Goal: Information Seeking & Learning: Stay updated

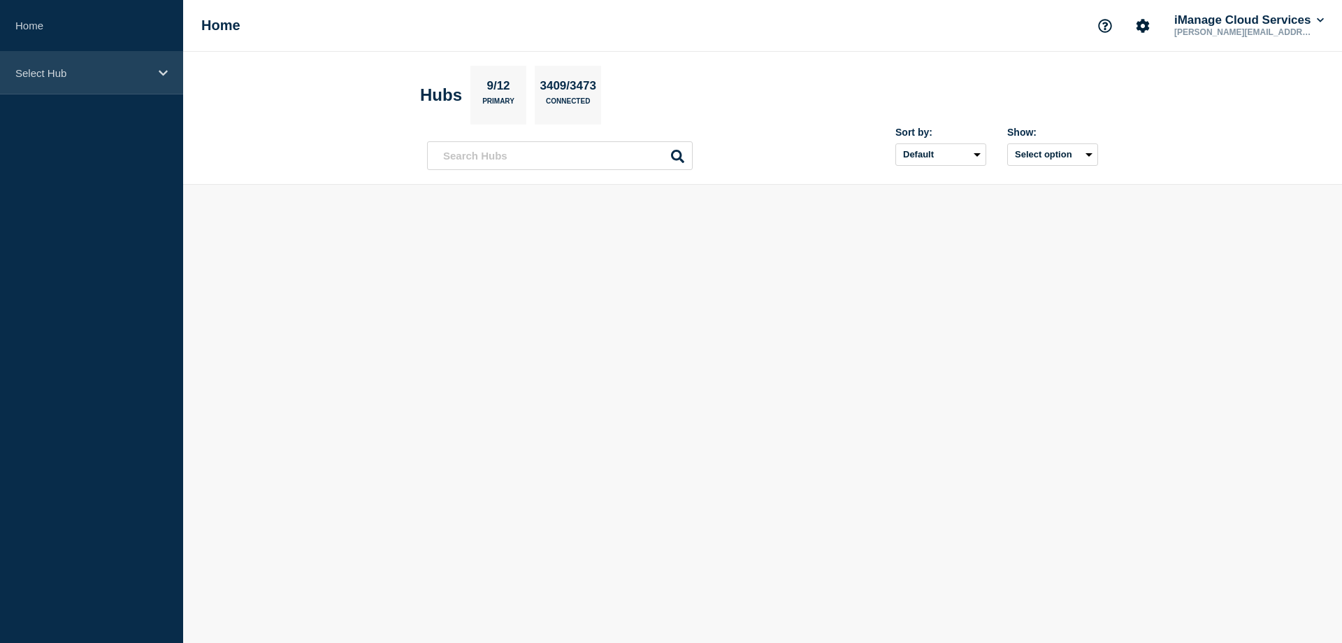
click at [92, 81] on div "Select Hub" at bounding box center [91, 73] width 183 height 43
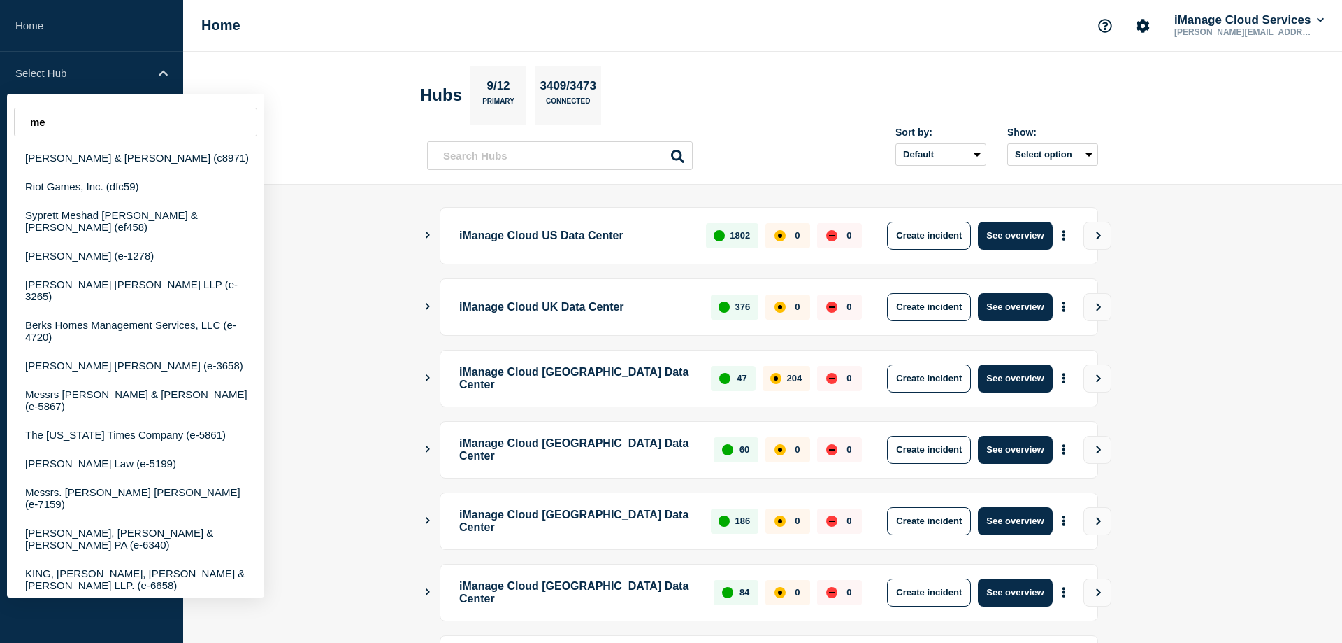
type input "m"
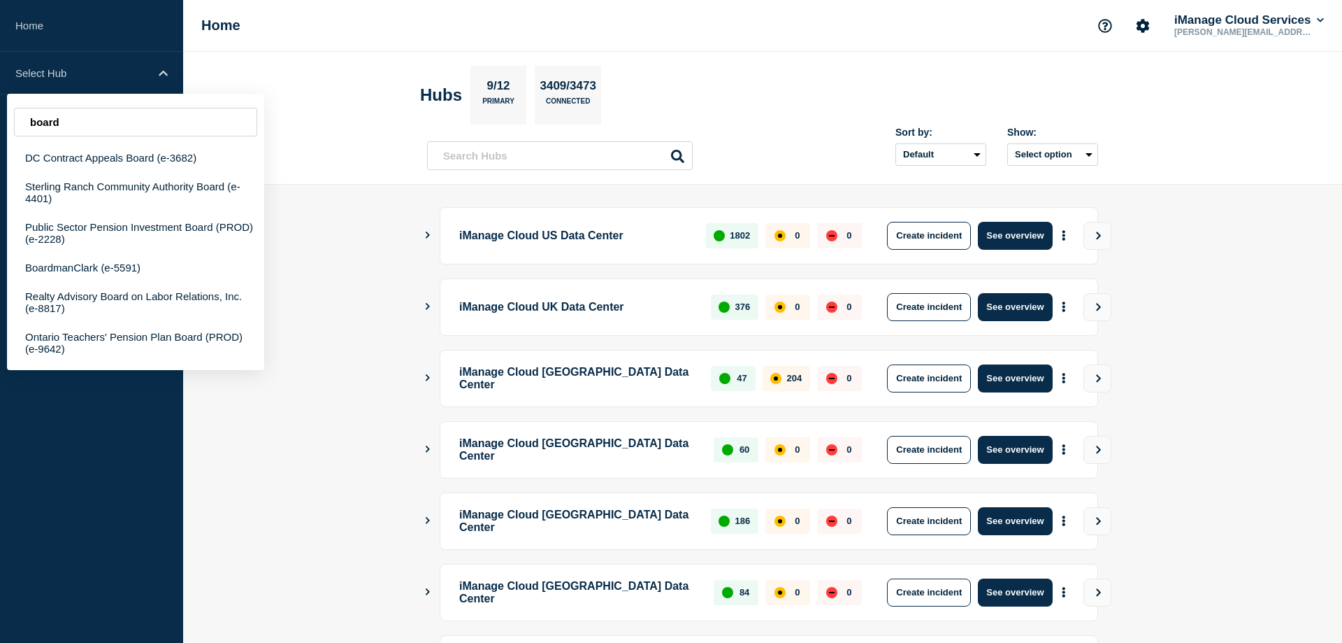
type input "board"
click at [336, 141] on header "Hubs 9/12 Primary 3409/3473 Connected Sort by: Default Last added Last updated …" at bounding box center [762, 118] width 1159 height 133
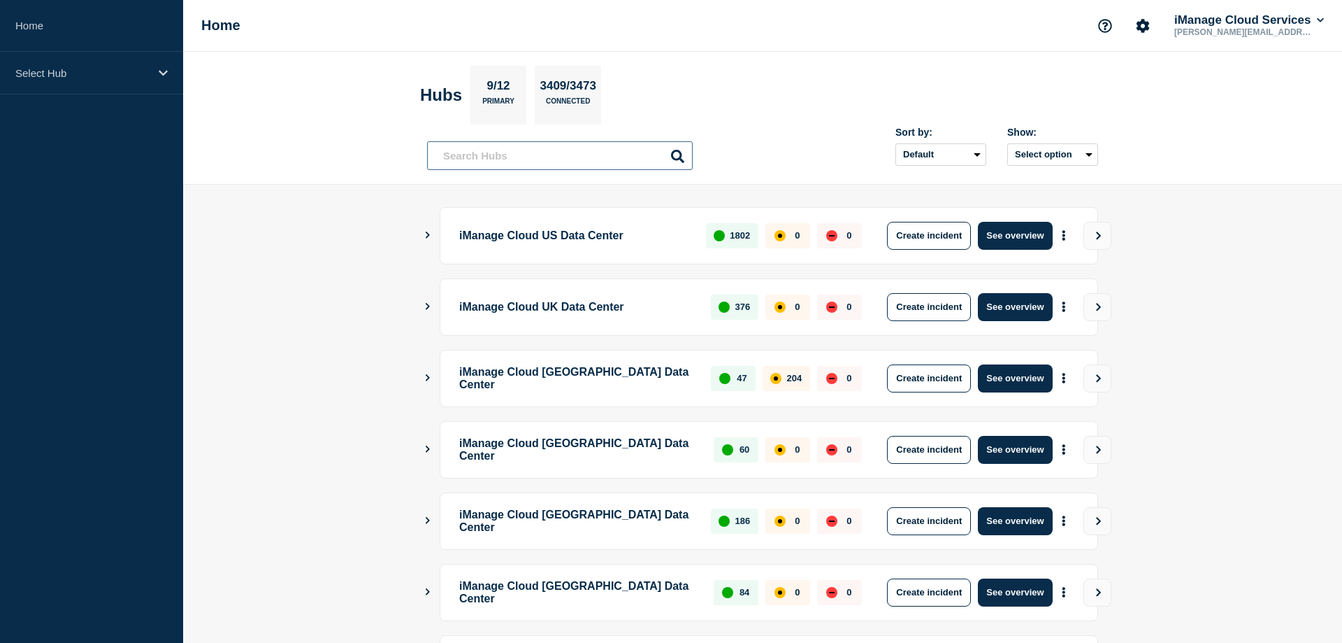
click at [522, 164] on input "text" at bounding box center [560, 155] width 266 height 29
click at [116, 67] on p "Select Hub" at bounding box center [82, 73] width 134 height 12
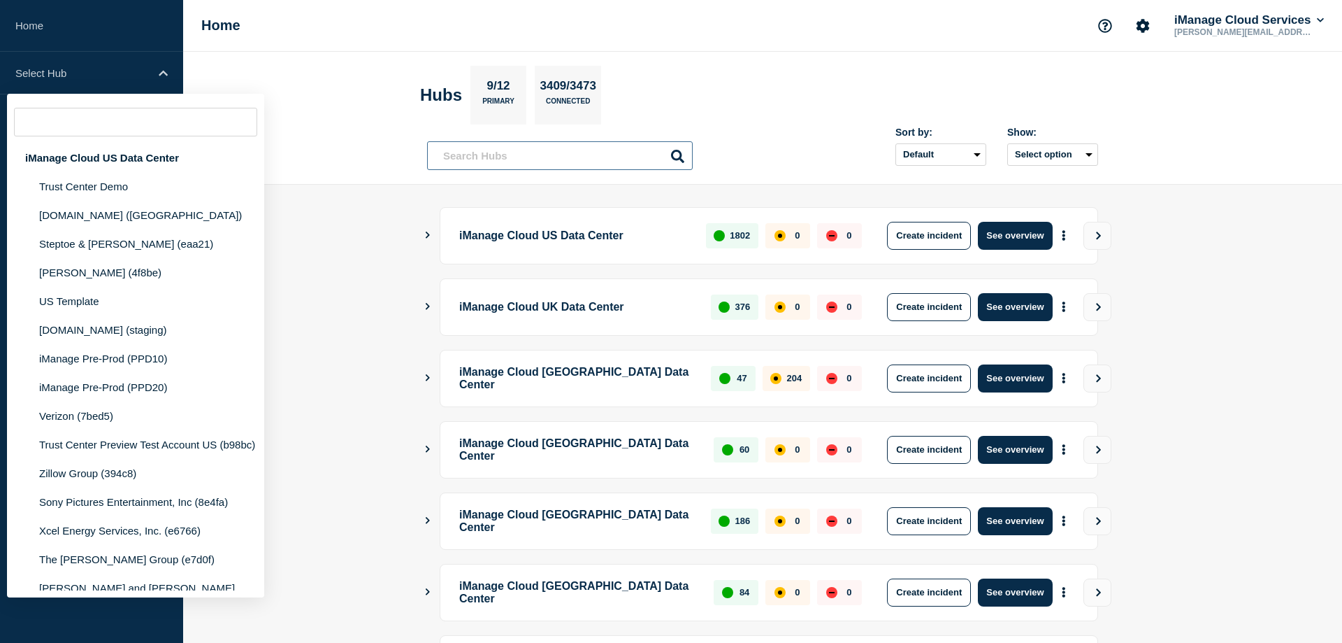
click at [522, 167] on input "text" at bounding box center [560, 155] width 266 height 29
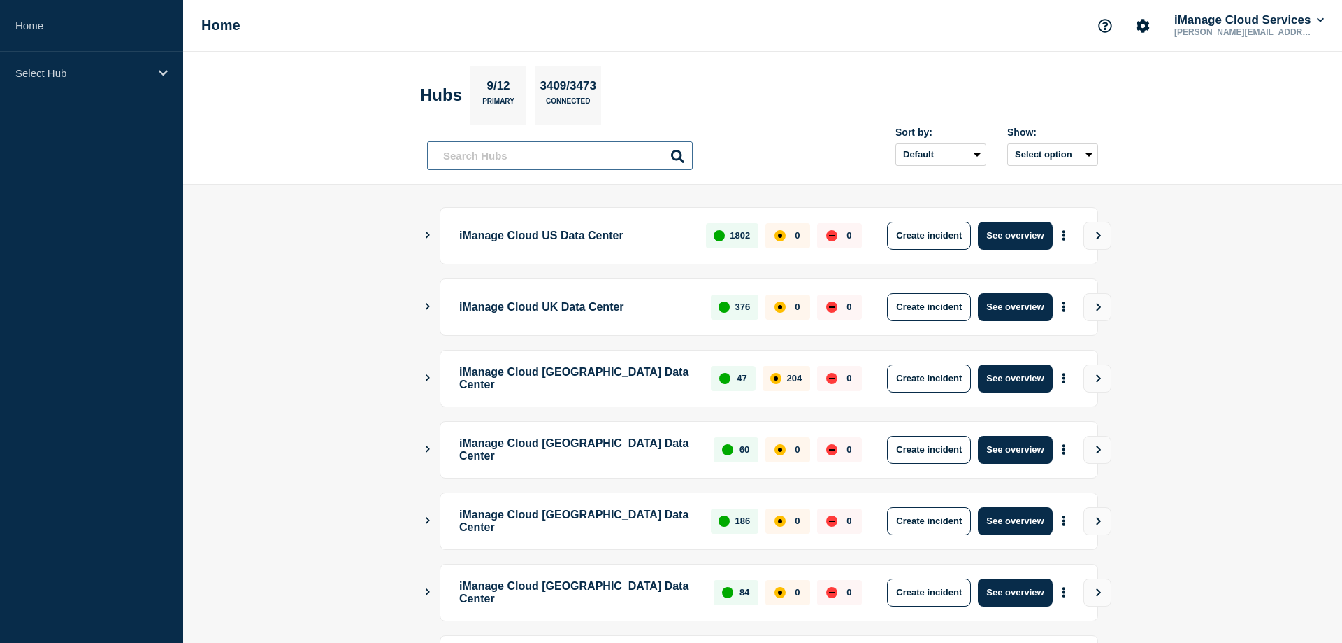
click at [524, 164] on input "text" at bounding box center [560, 155] width 266 height 29
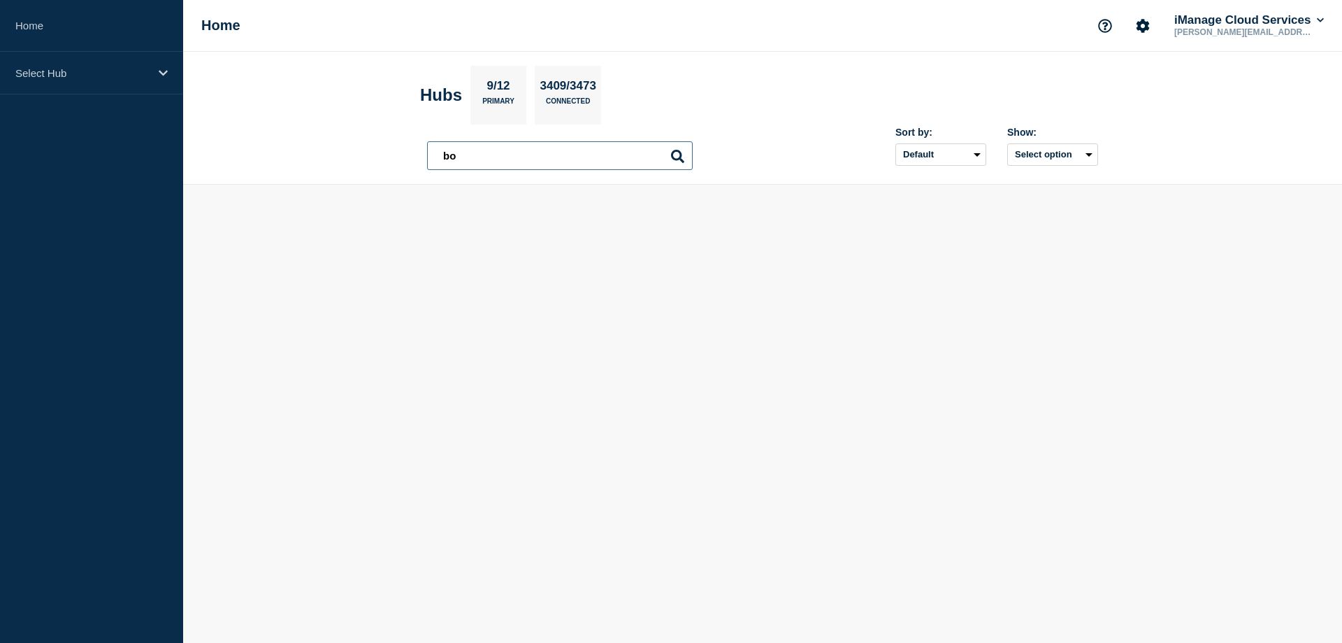
type input "b"
click at [499, 151] on input "global" at bounding box center [560, 155] width 266 height 29
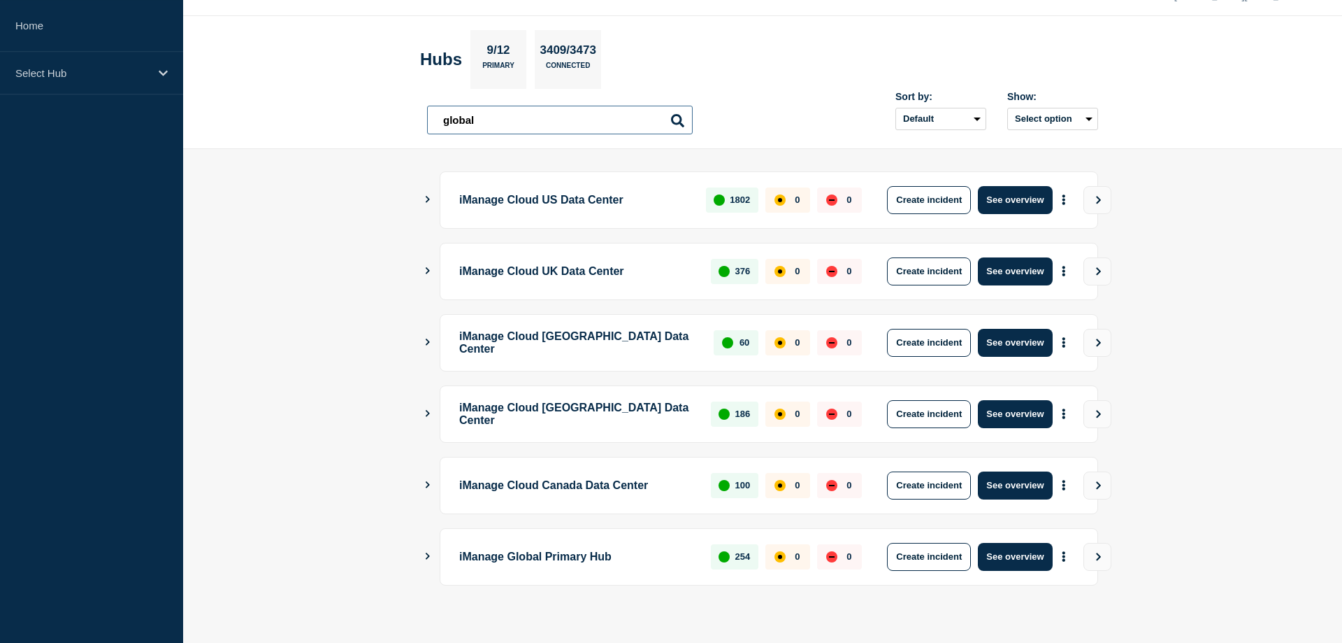
scroll to position [48, 0]
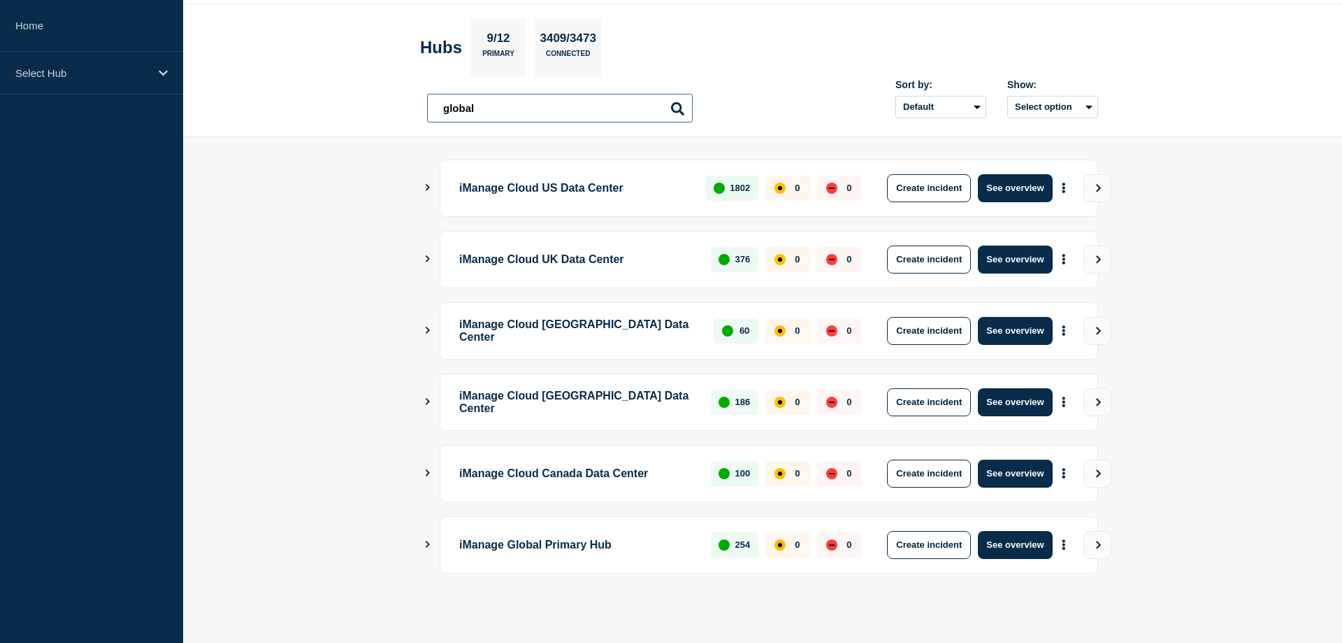
type input "global"
click at [431, 546] on icon "Show Connected Hubs" at bounding box center [427, 543] width 9 height 7
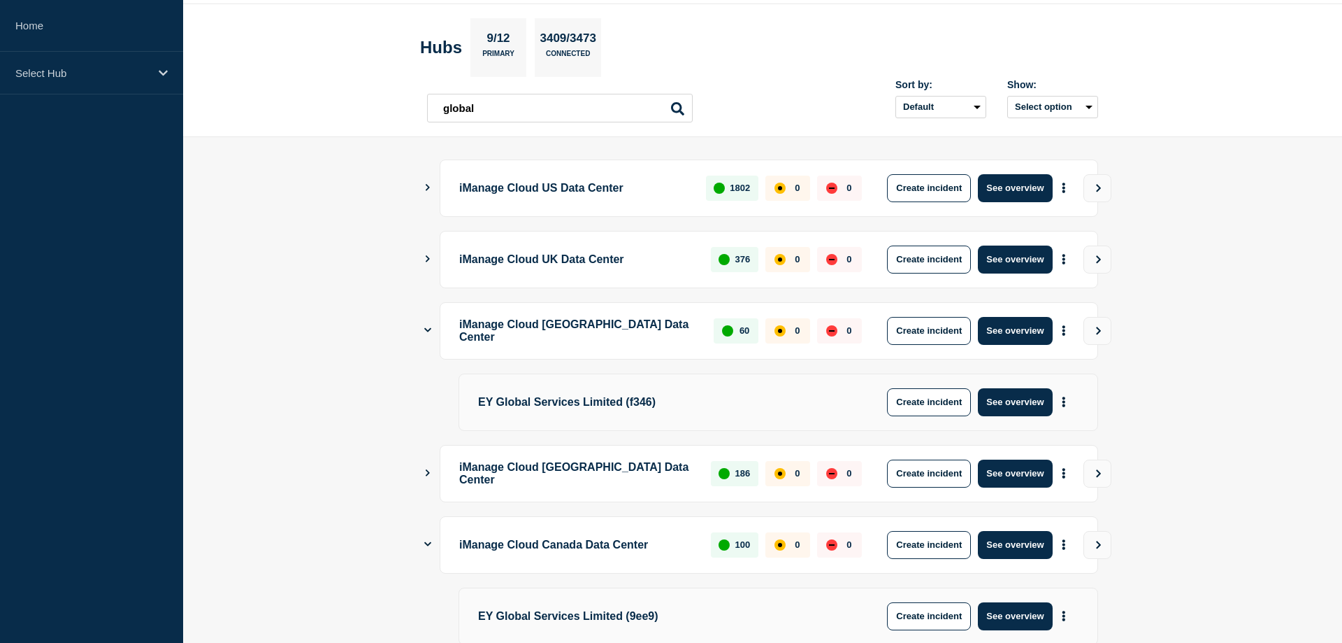
scroll to position [190, 0]
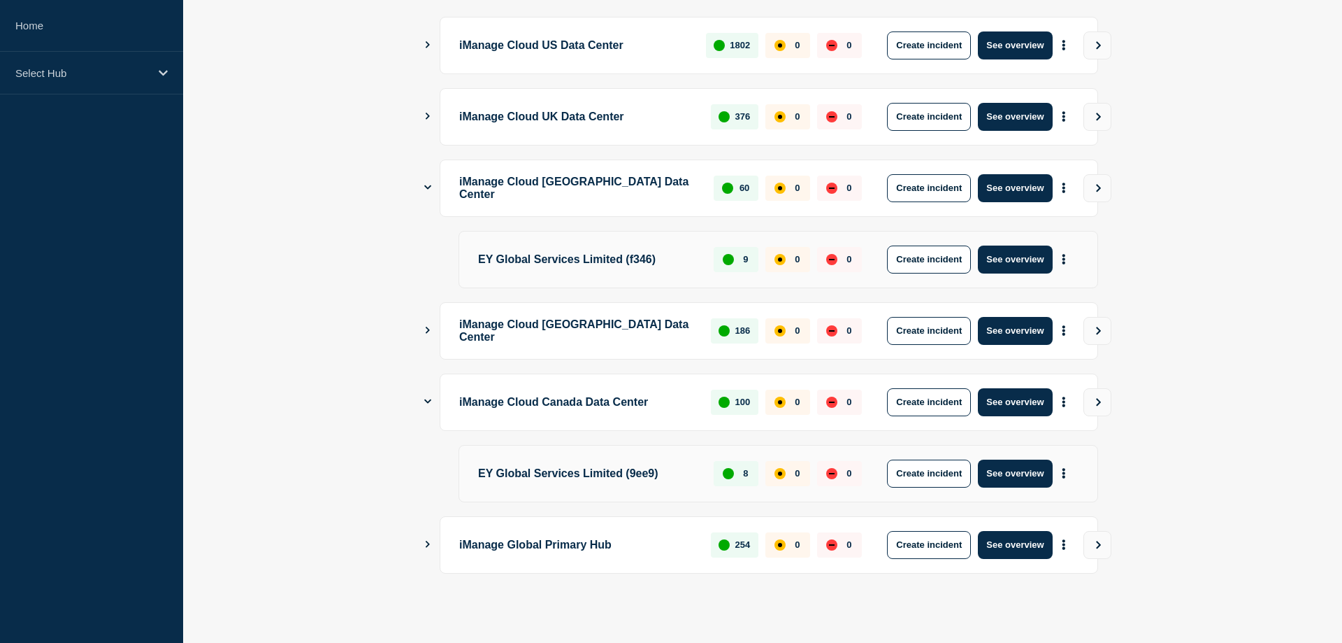
click at [422, 406] on main "iManage Cloud US Data Center 1802 0 0 Create incident See overview iManage Clou…" at bounding box center [762, 318] width 1159 height 648
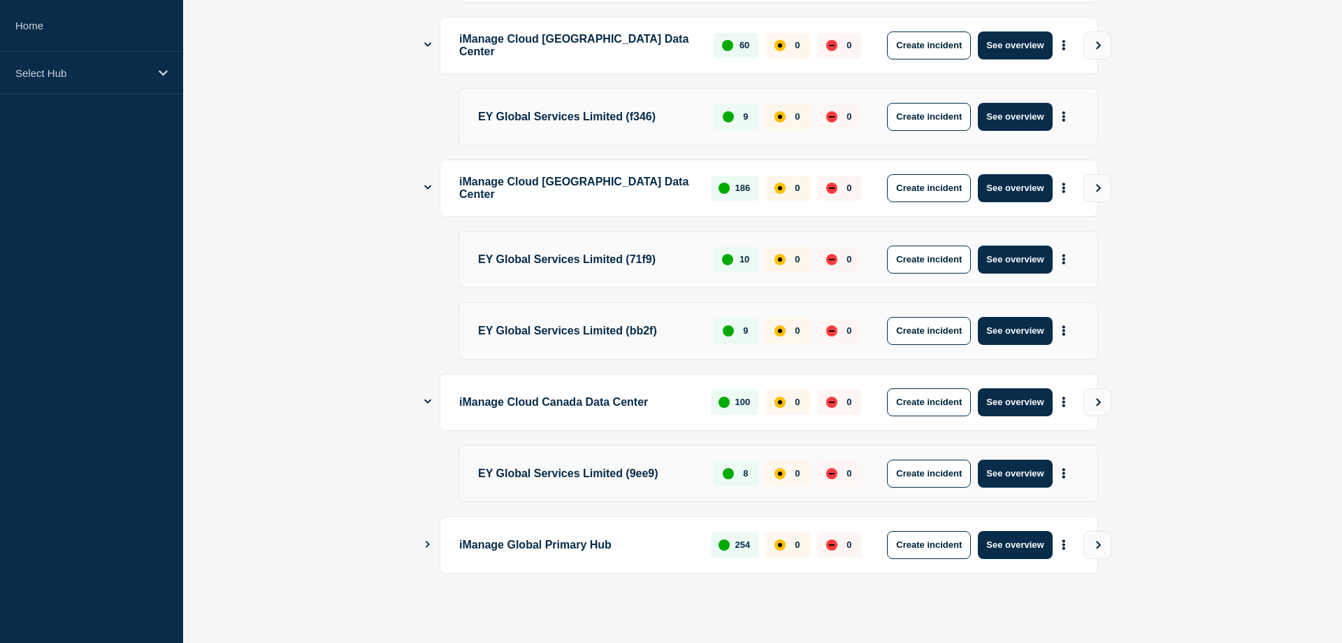
scroll to position [480, 0]
click at [1023, 545] on button "See overview" at bounding box center [1015, 545] width 74 height 28
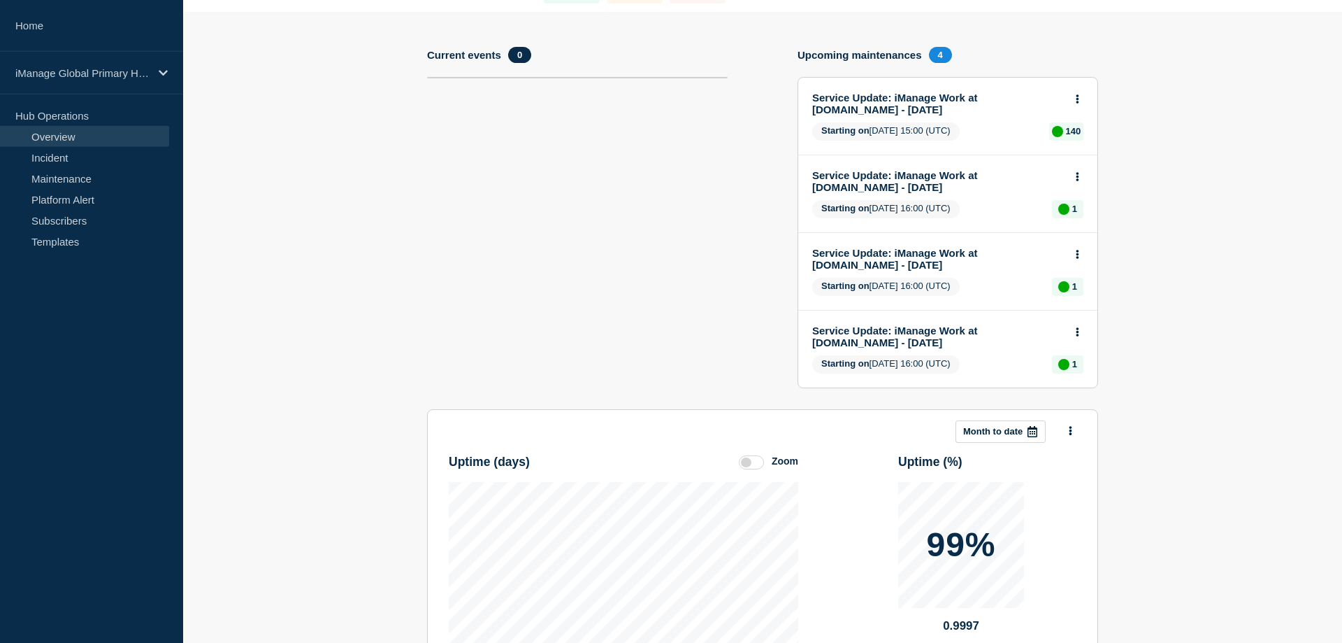
scroll to position [143, 0]
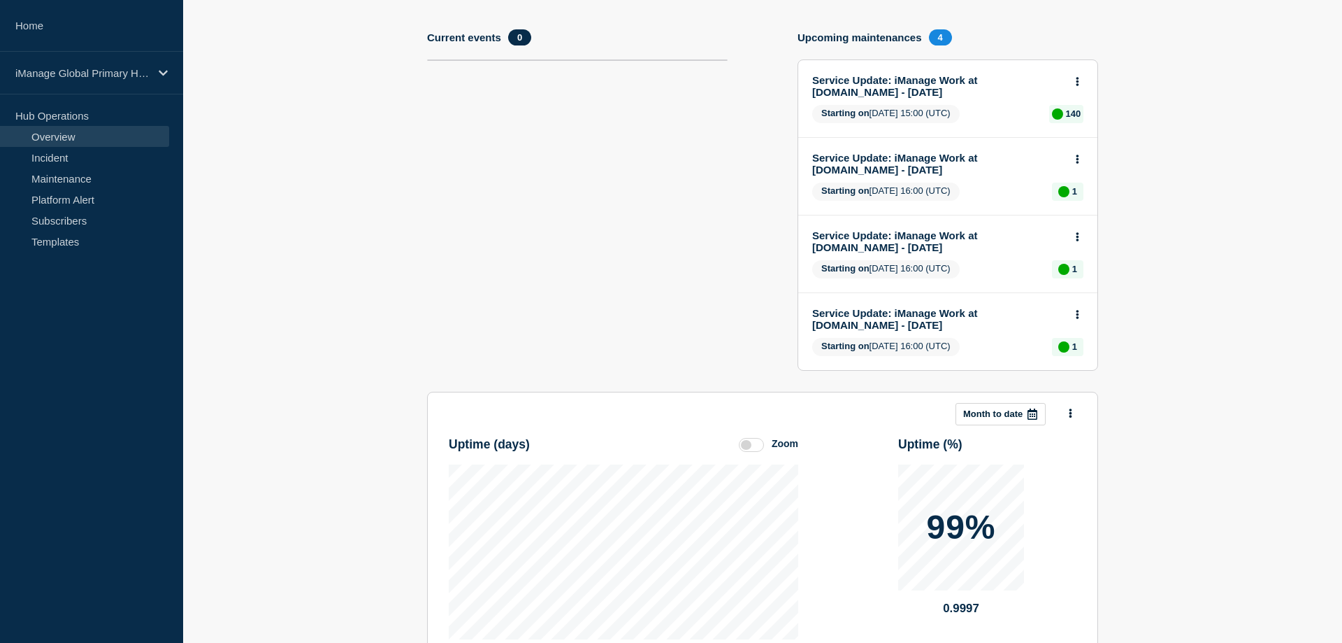
click at [957, 171] on link "Service Update: iManage Work at [DOMAIN_NAME] - [DATE]" at bounding box center [938, 164] width 252 height 24
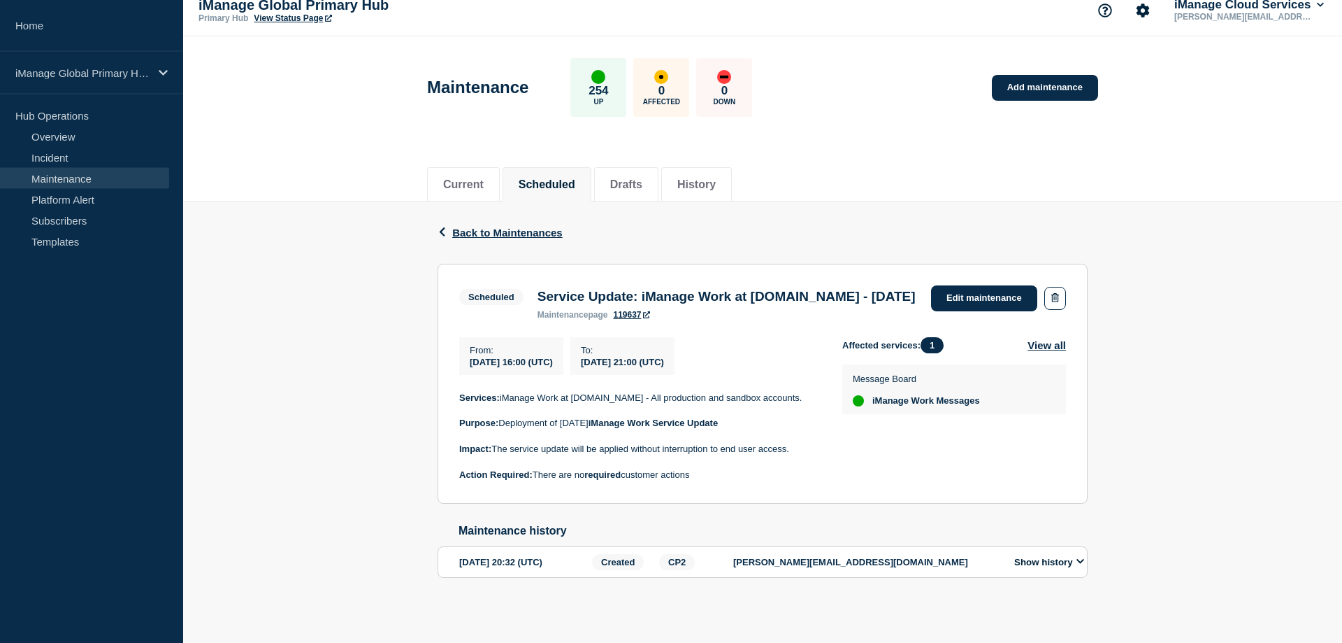
scroll to position [46, 0]
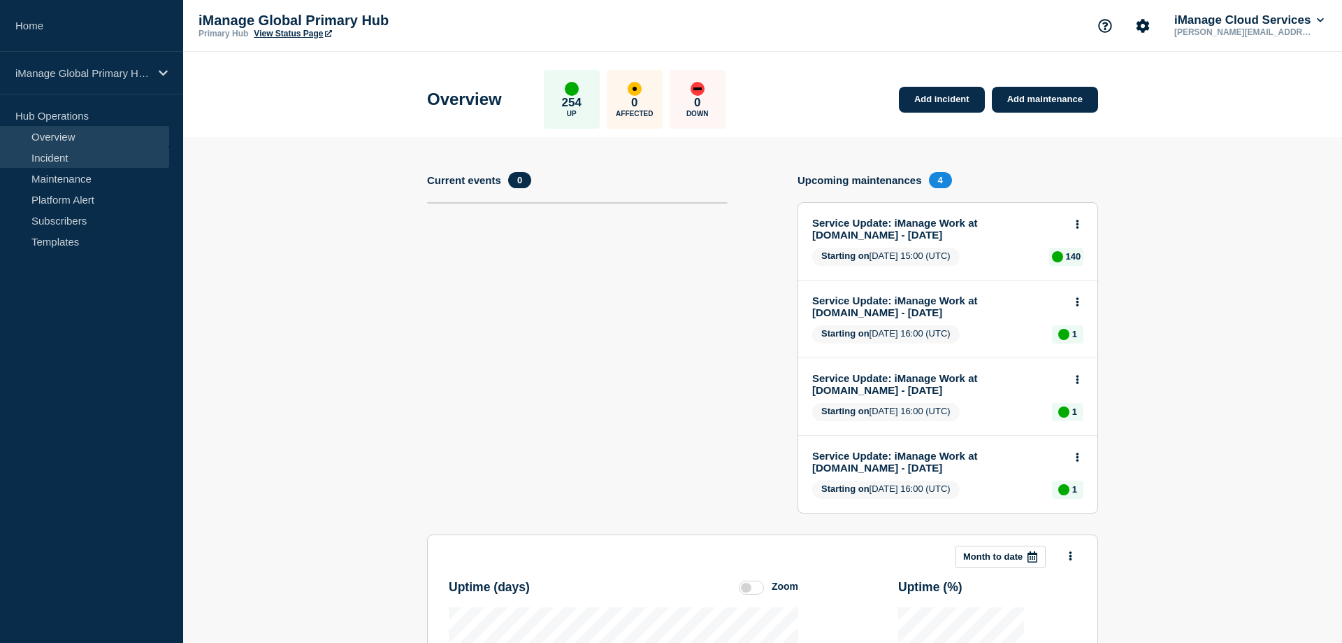
click at [88, 159] on link "Incident" at bounding box center [84, 157] width 169 height 21
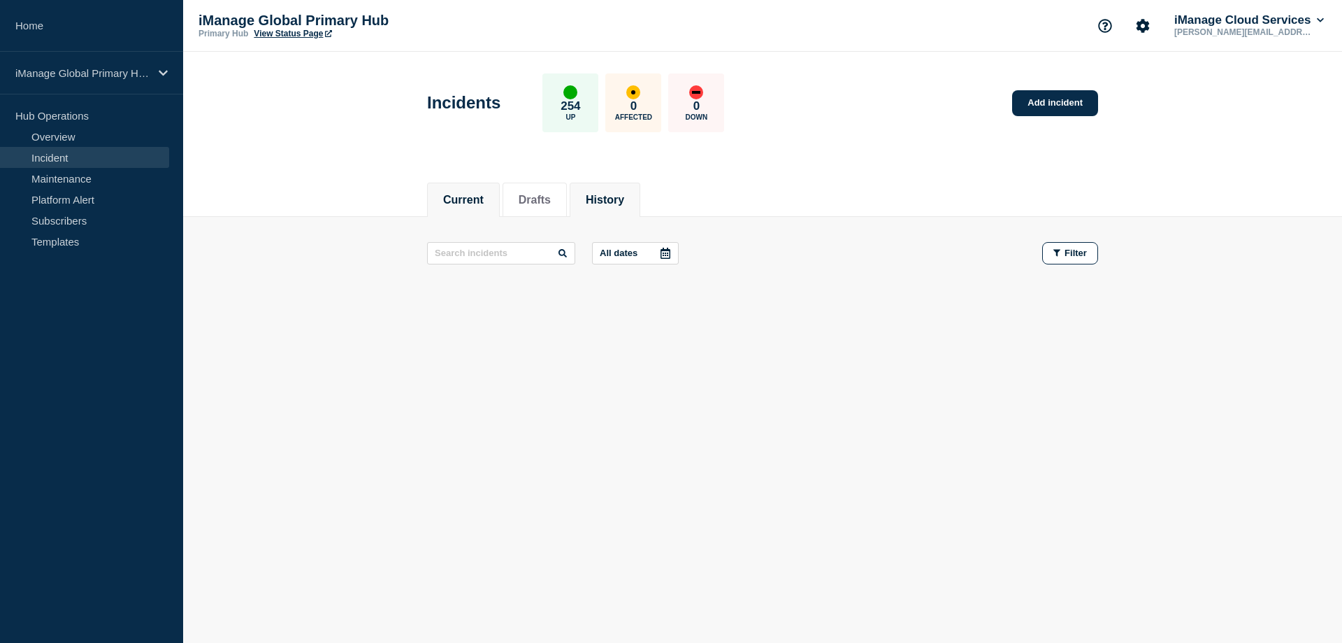
click at [624, 206] on button "History" at bounding box center [605, 200] width 38 height 13
click at [68, 139] on link "Overview" at bounding box center [84, 136] width 169 height 21
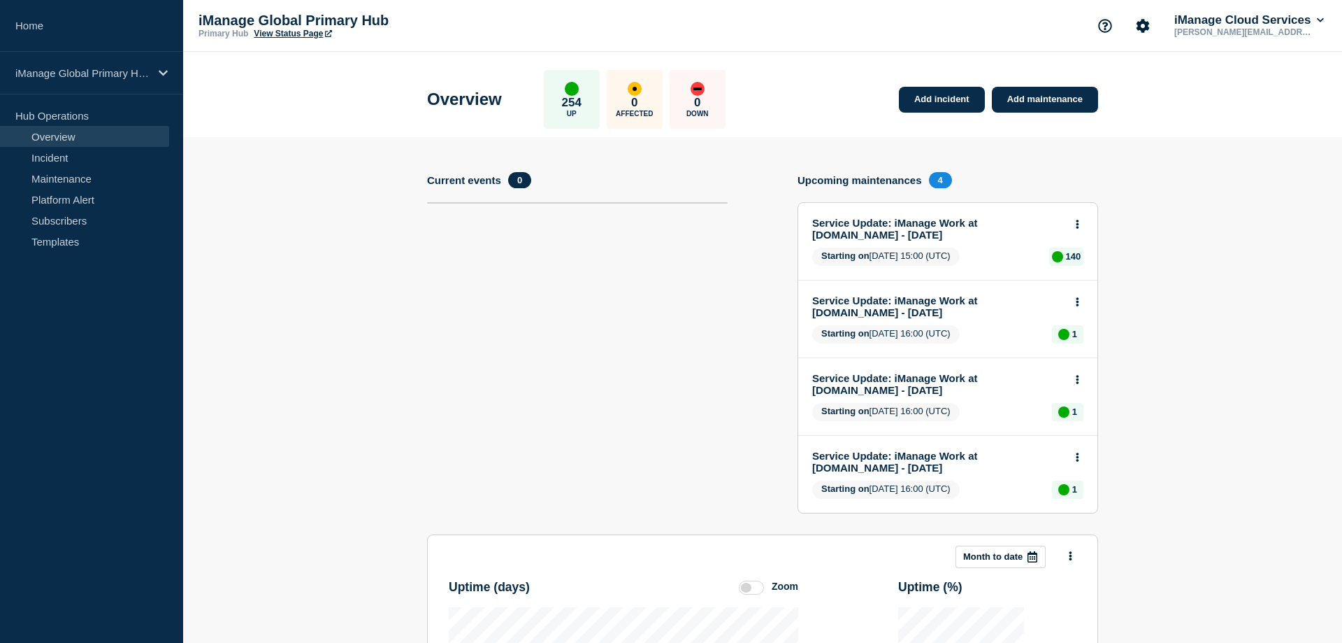
scroll to position [363, 0]
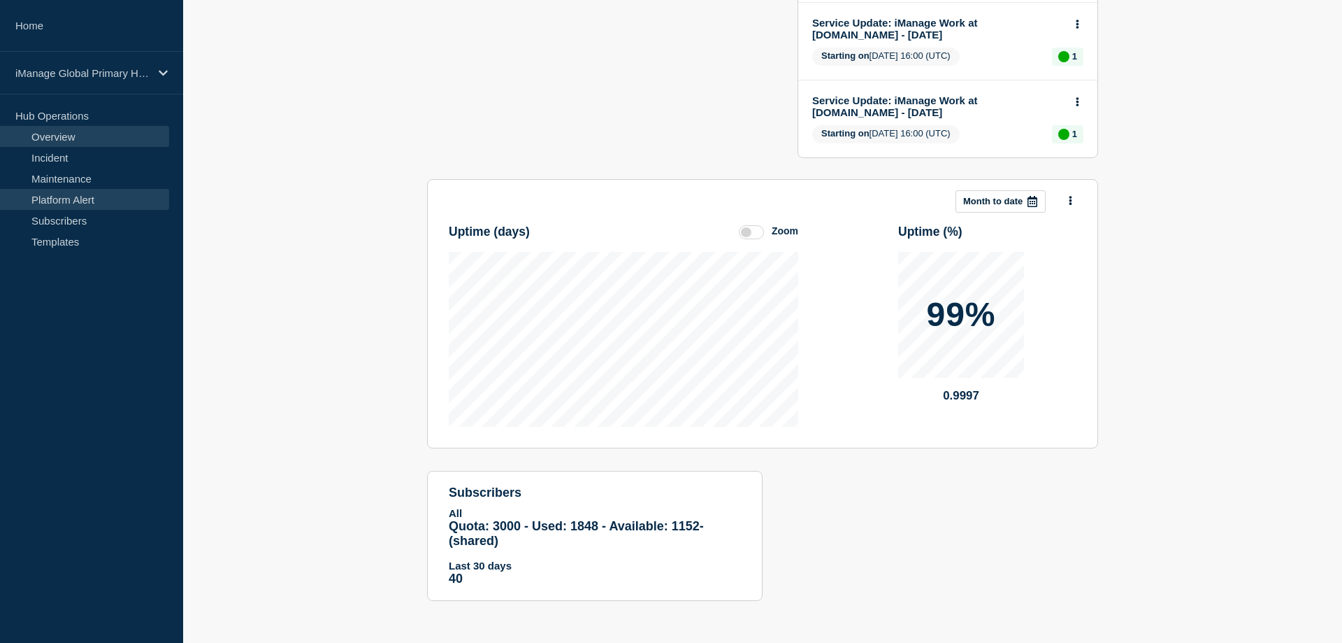
click at [106, 200] on link "Platform Alert" at bounding box center [84, 199] width 169 height 21
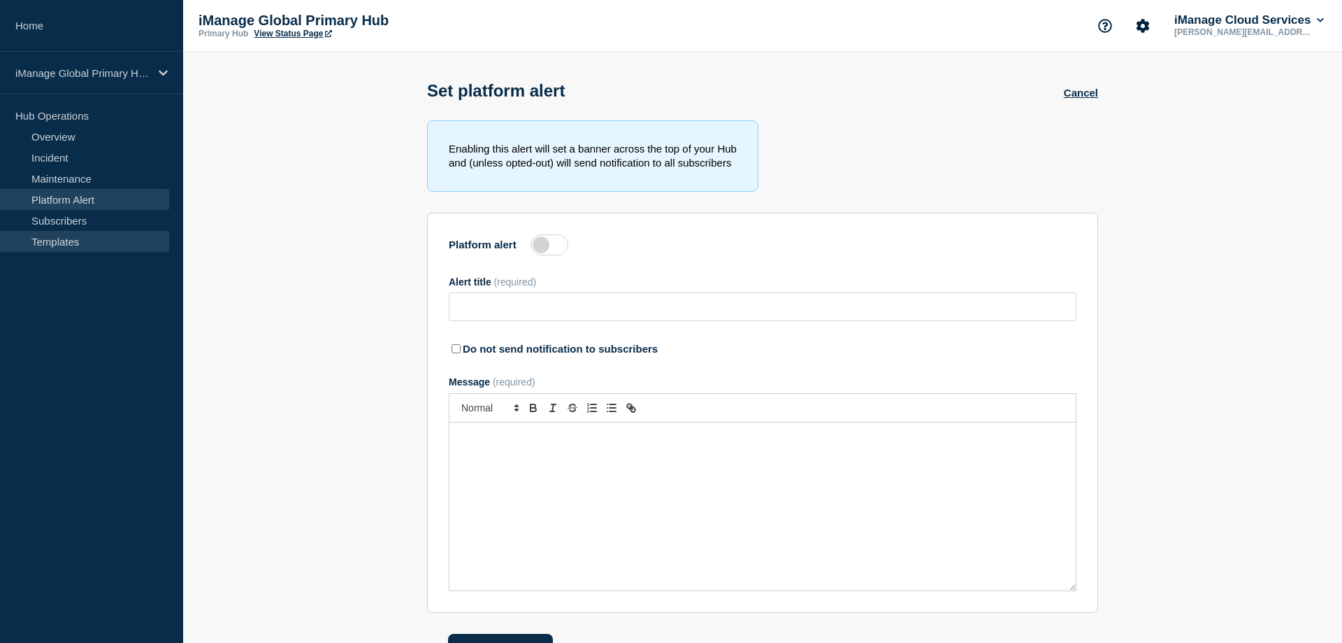
click at [80, 247] on link "Templates" at bounding box center [84, 241] width 169 height 21
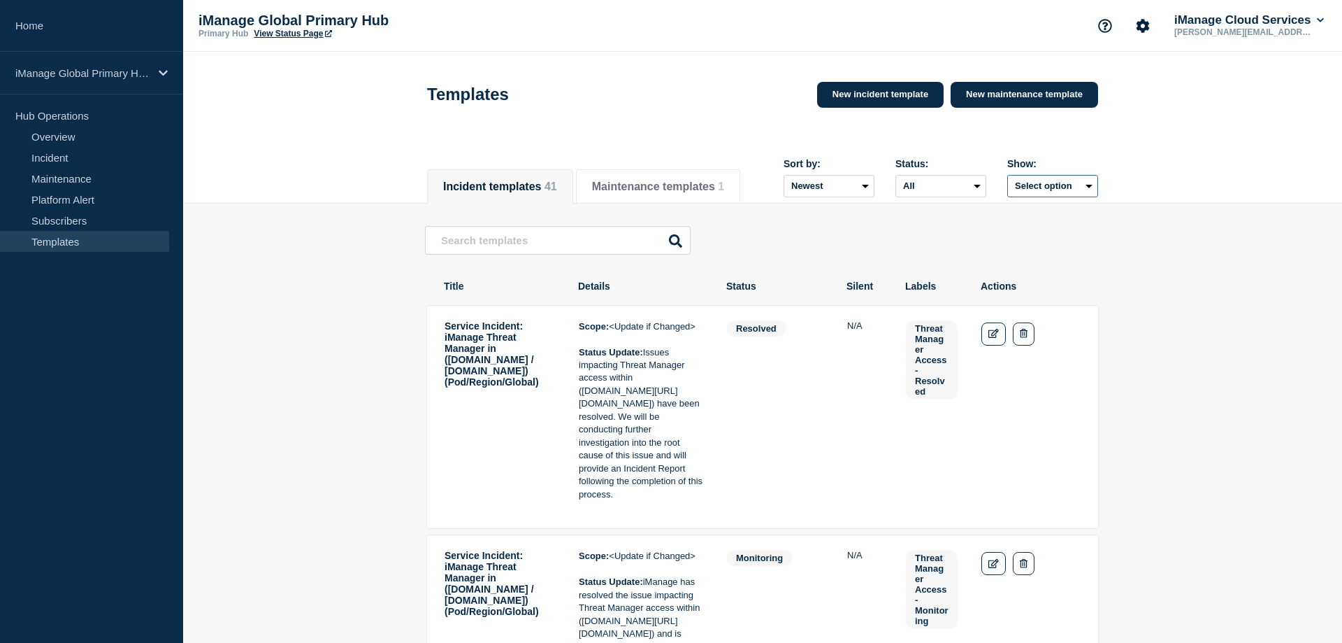
click at [1077, 196] on button "Select option" at bounding box center [1053, 186] width 91 height 22
click at [1159, 176] on div "Incident templates 41 Maintenance templates 1 Sort by: Newest Oldest Status: Al…" at bounding box center [762, 179] width 1159 height 48
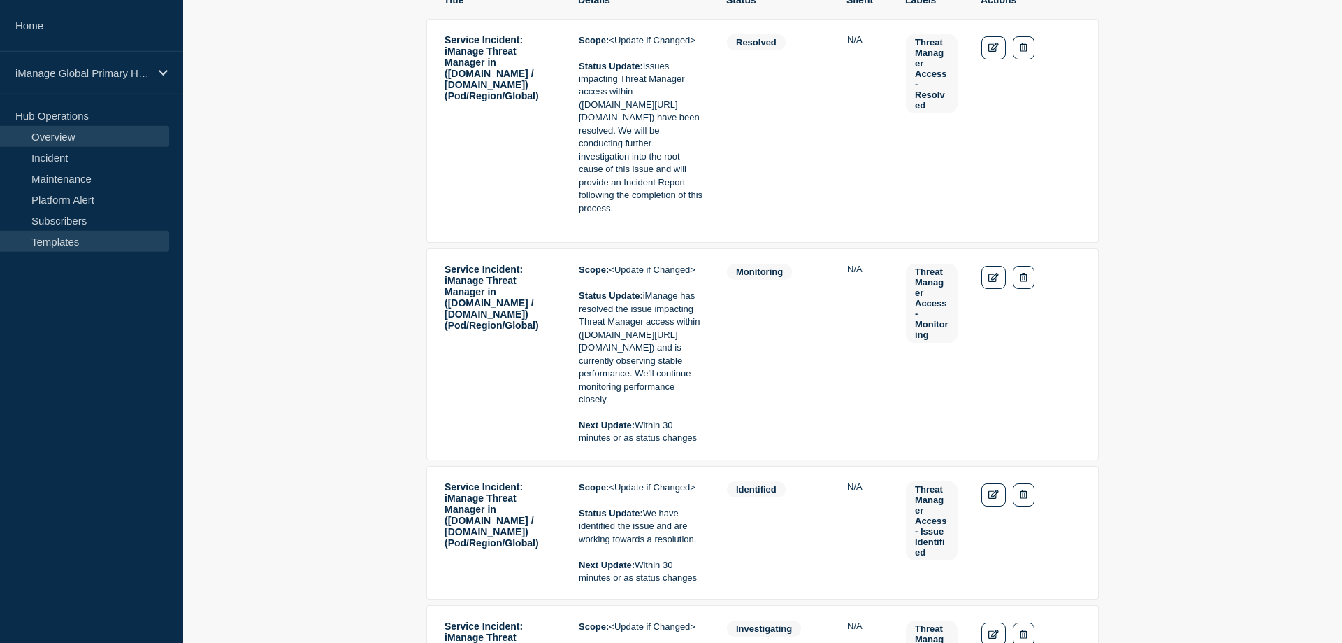
scroll to position [248, 0]
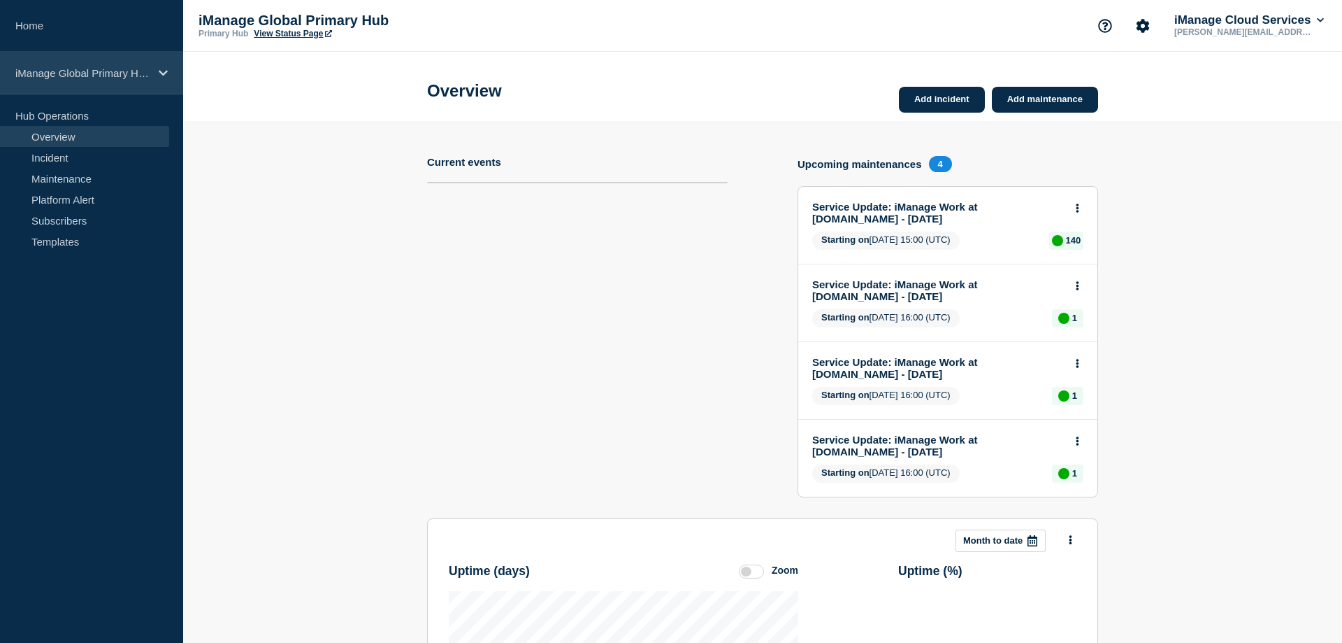
click at [94, 71] on p "iManage Global Primary Hub" at bounding box center [82, 73] width 134 height 12
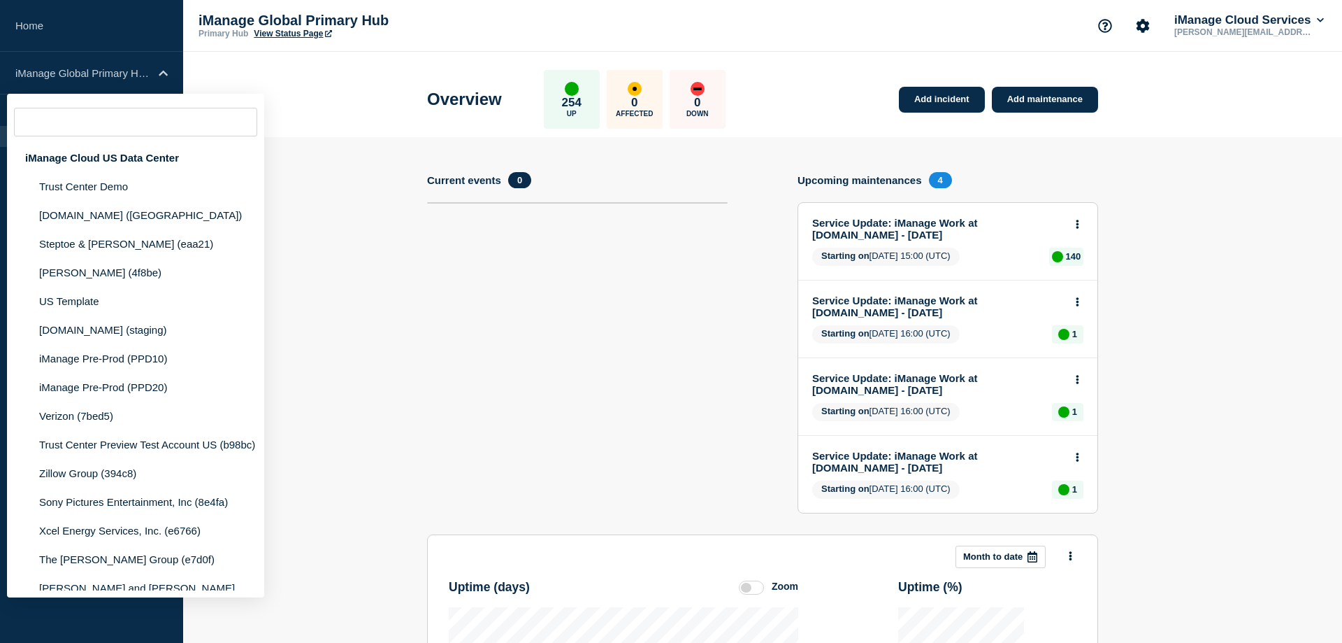
click at [318, 85] on header "Overview 254 Up 0 Affected 0 Down Add incident Add maintenance" at bounding box center [762, 94] width 1159 height 85
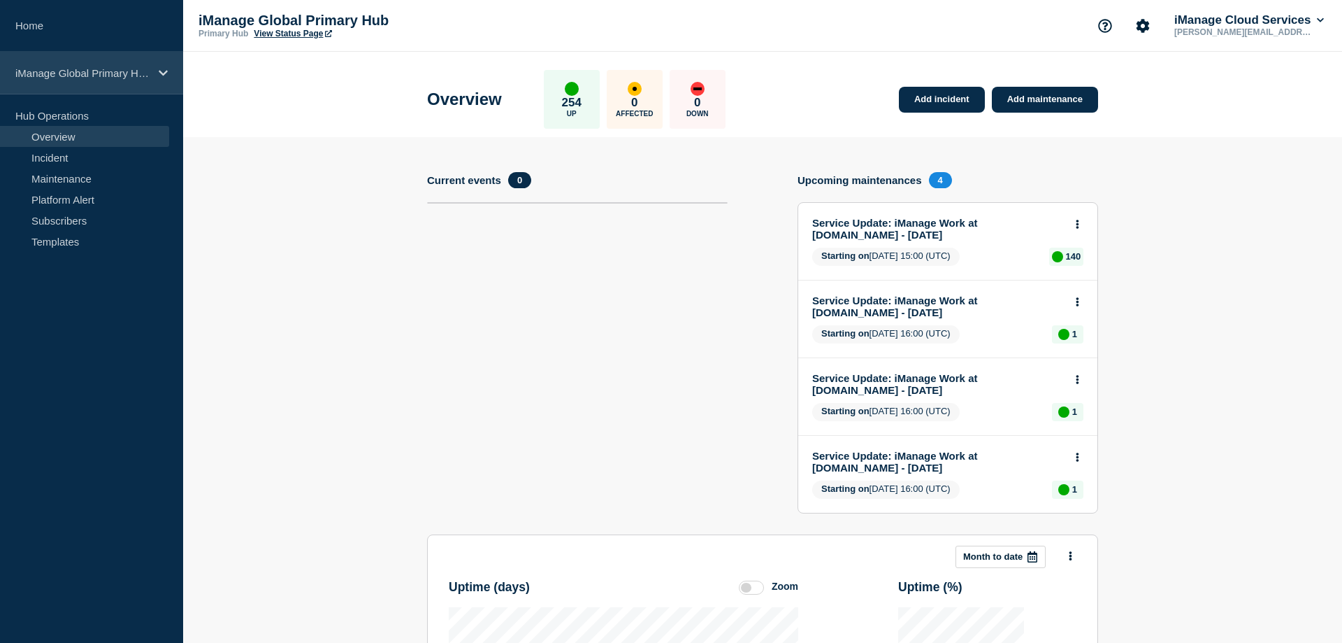
click at [107, 78] on p "iManage Global Primary Hub" at bounding box center [82, 73] width 134 height 12
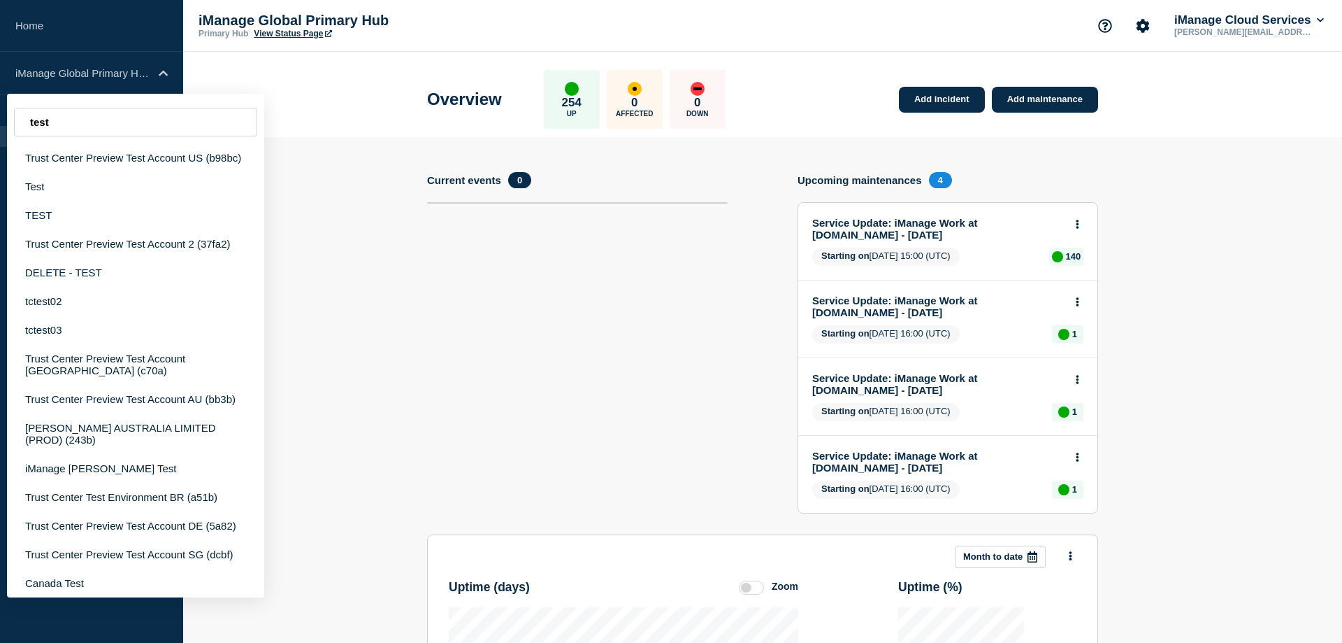
type input "test"
click at [378, 96] on header "Overview 254 Up 0 Affected 0 Down Add incident Add maintenance" at bounding box center [762, 94] width 1159 height 85
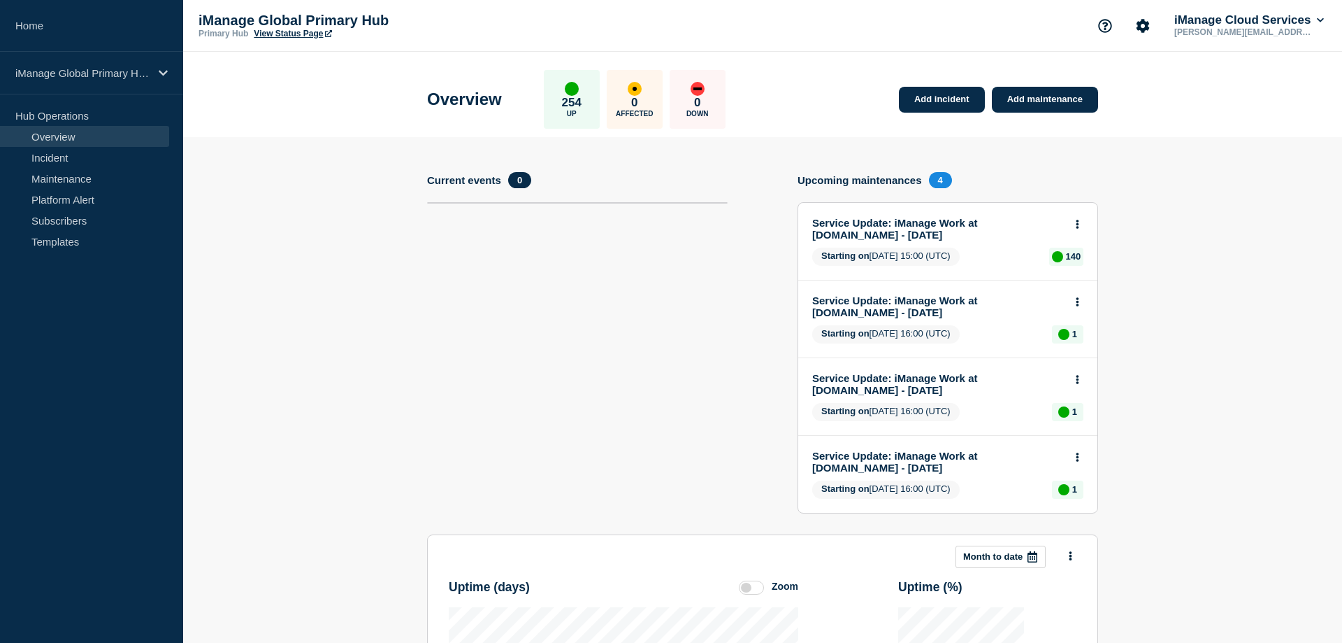
click at [296, 18] on p "iManage Global Primary Hub" at bounding box center [339, 21] width 280 height 16
click at [99, 82] on div "iManage Global Primary Hub" at bounding box center [91, 73] width 183 height 43
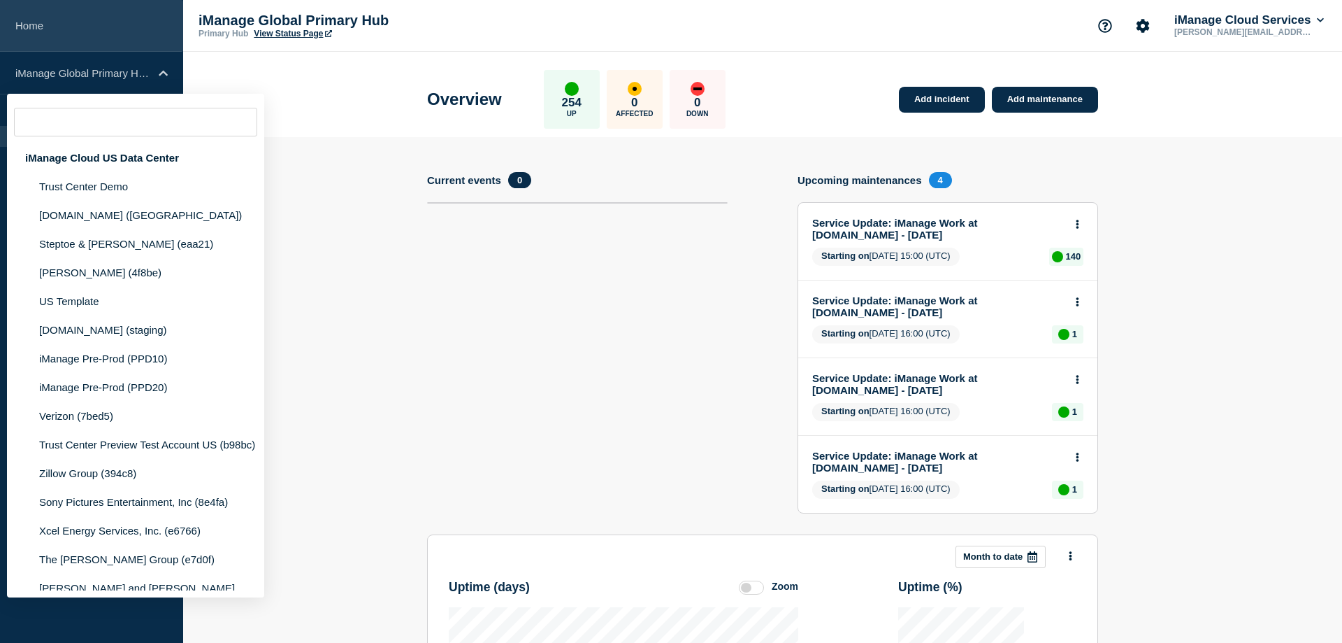
click at [45, 31] on link "Home" at bounding box center [91, 26] width 183 height 52
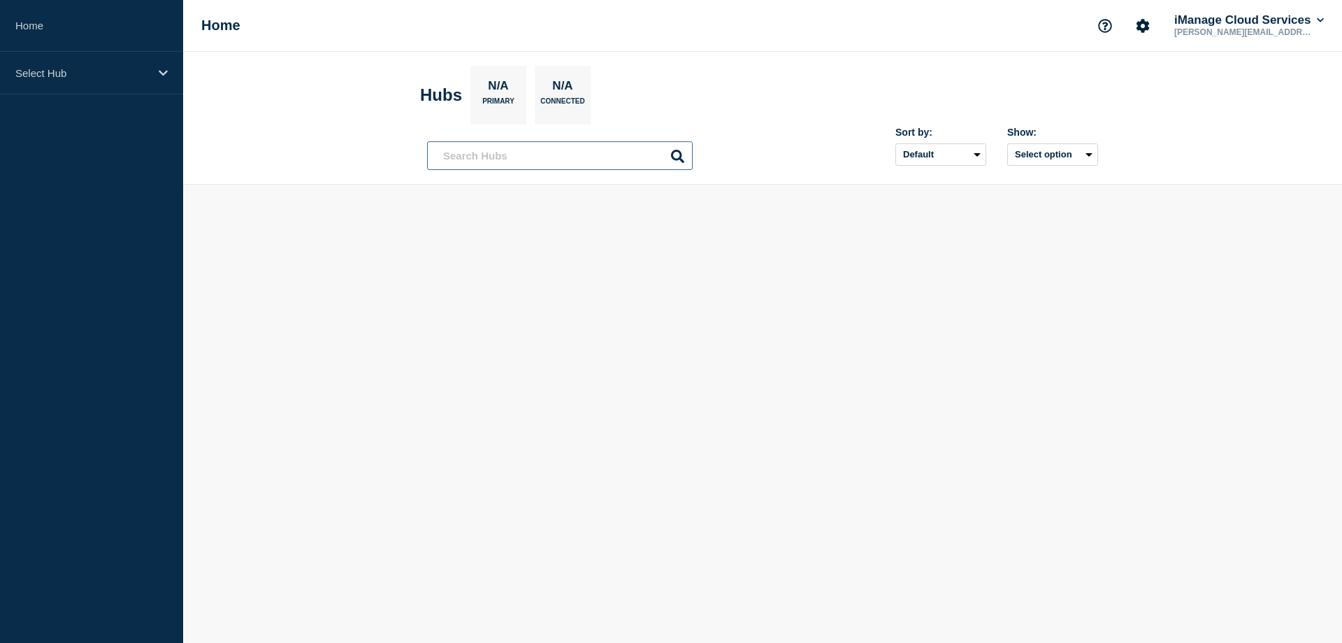
click at [485, 157] on input "text" at bounding box center [560, 155] width 266 height 29
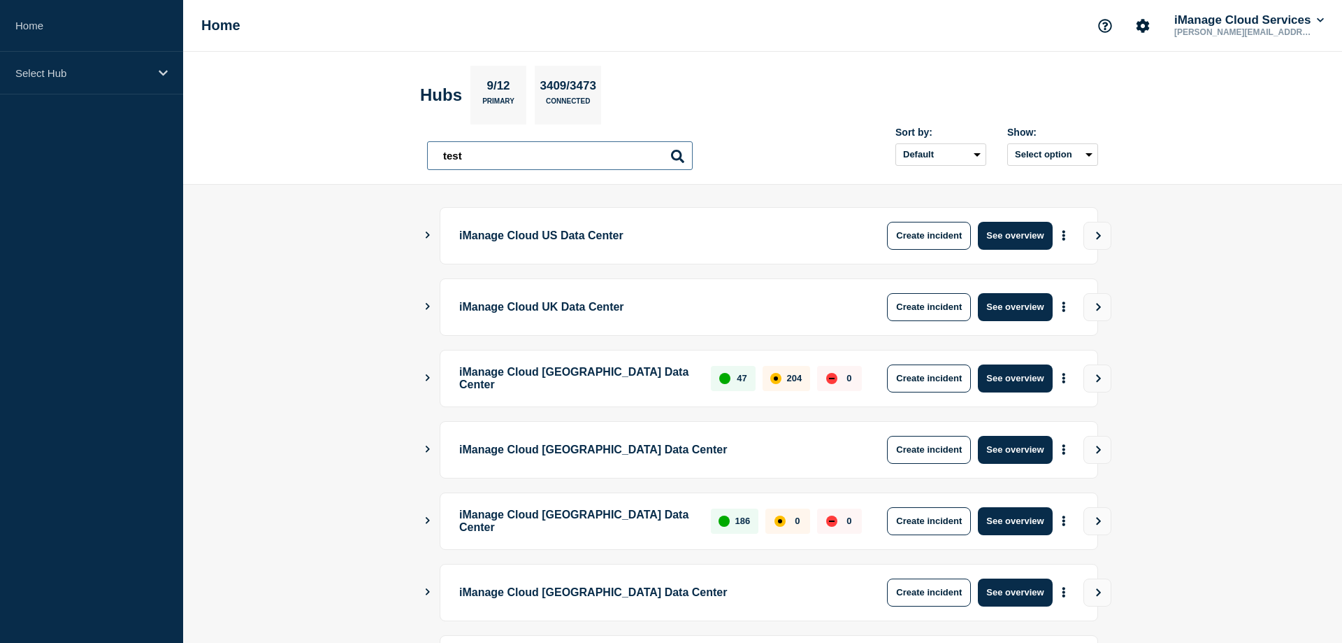
type input "test"
click at [334, 132] on header "Hubs 9/12 Primary 3409/3473 Connected test test Sort by: Default Last added Las…" at bounding box center [762, 118] width 1159 height 133
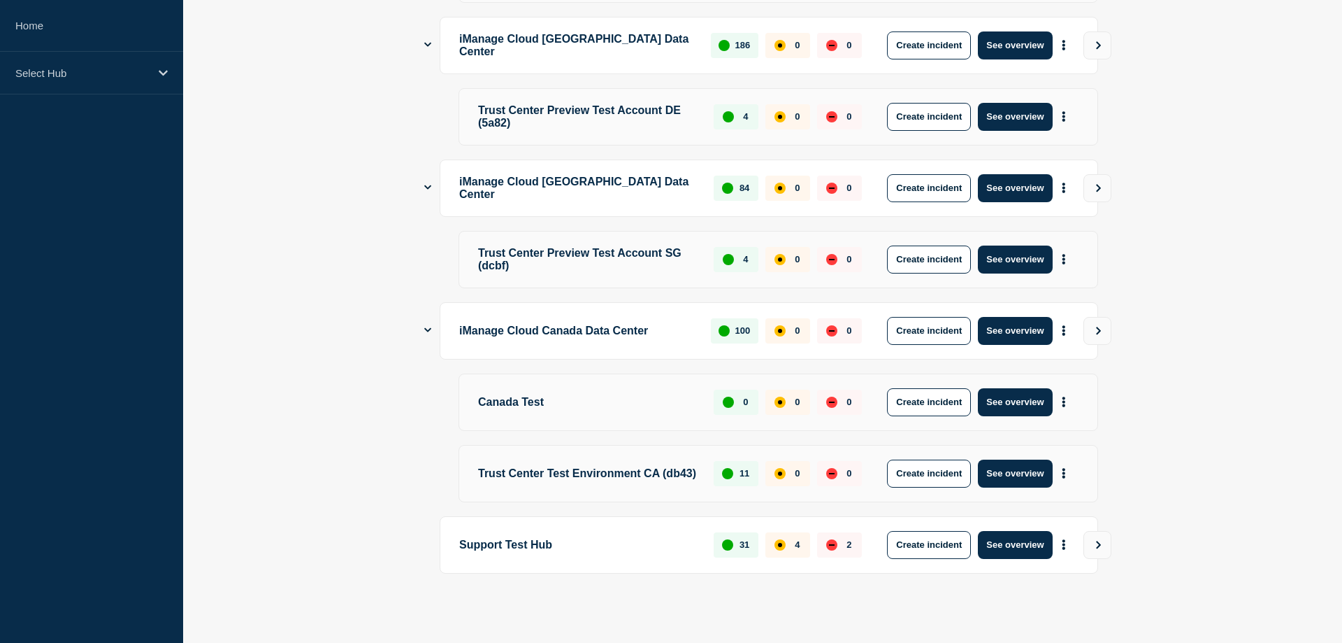
scroll to position [1369, 0]
click at [1018, 540] on button "See overview" at bounding box center [1015, 545] width 74 height 28
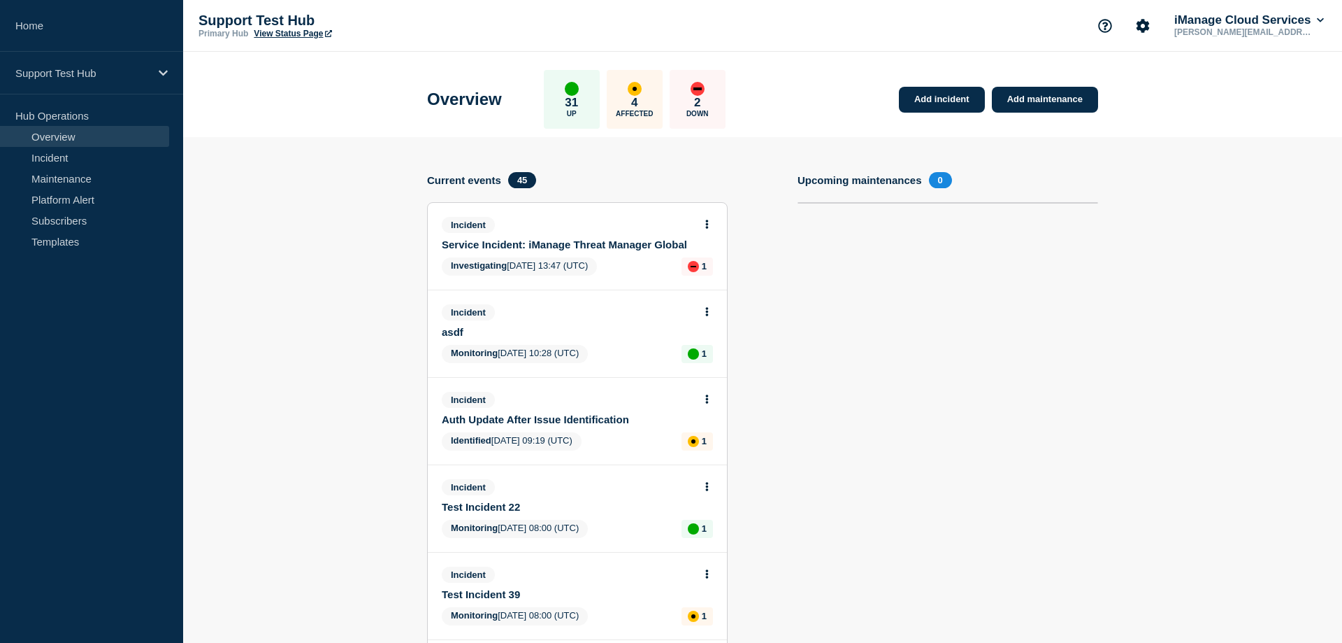
click at [592, 422] on link "Auth Update After Issue Identification" at bounding box center [568, 419] width 252 height 12
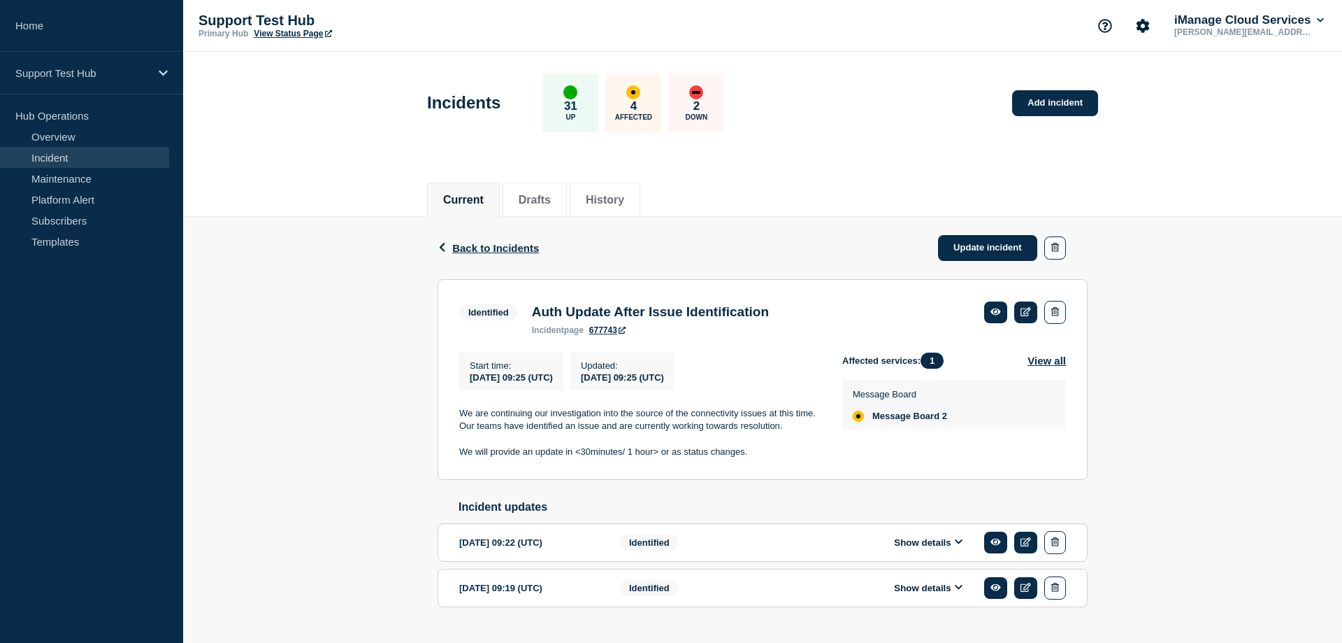
click at [858, 196] on div "Current Drafts History" at bounding box center [762, 193] width 671 height 48
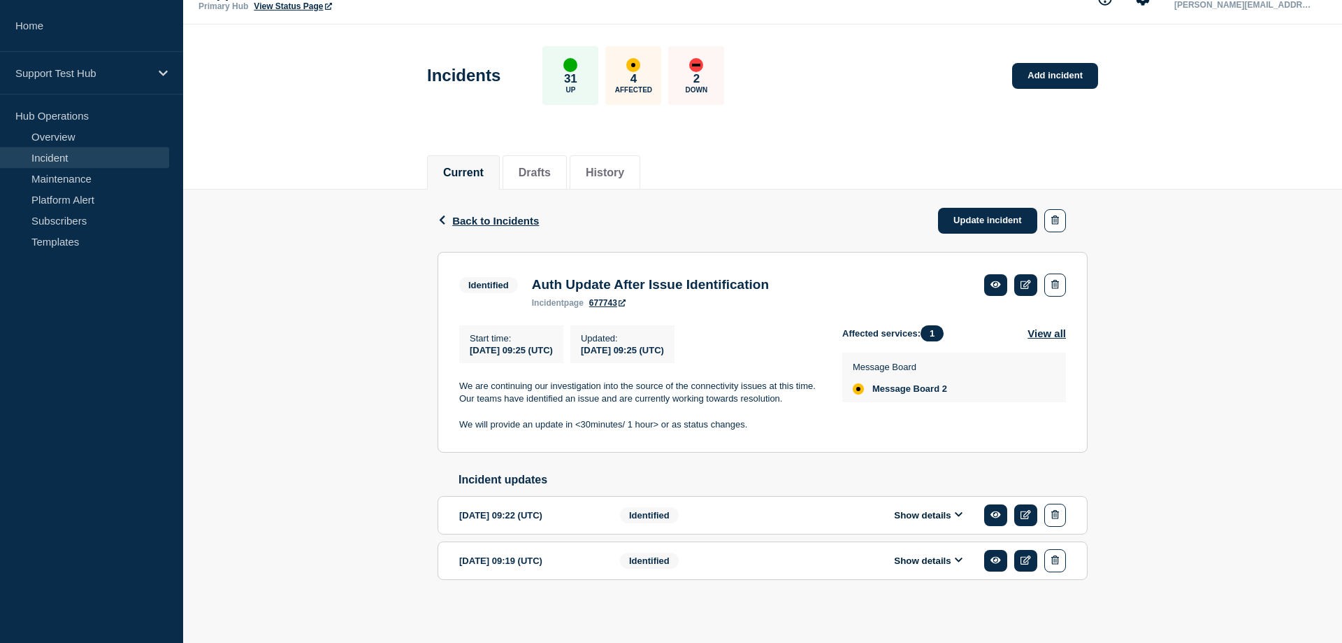
scroll to position [42, 0]
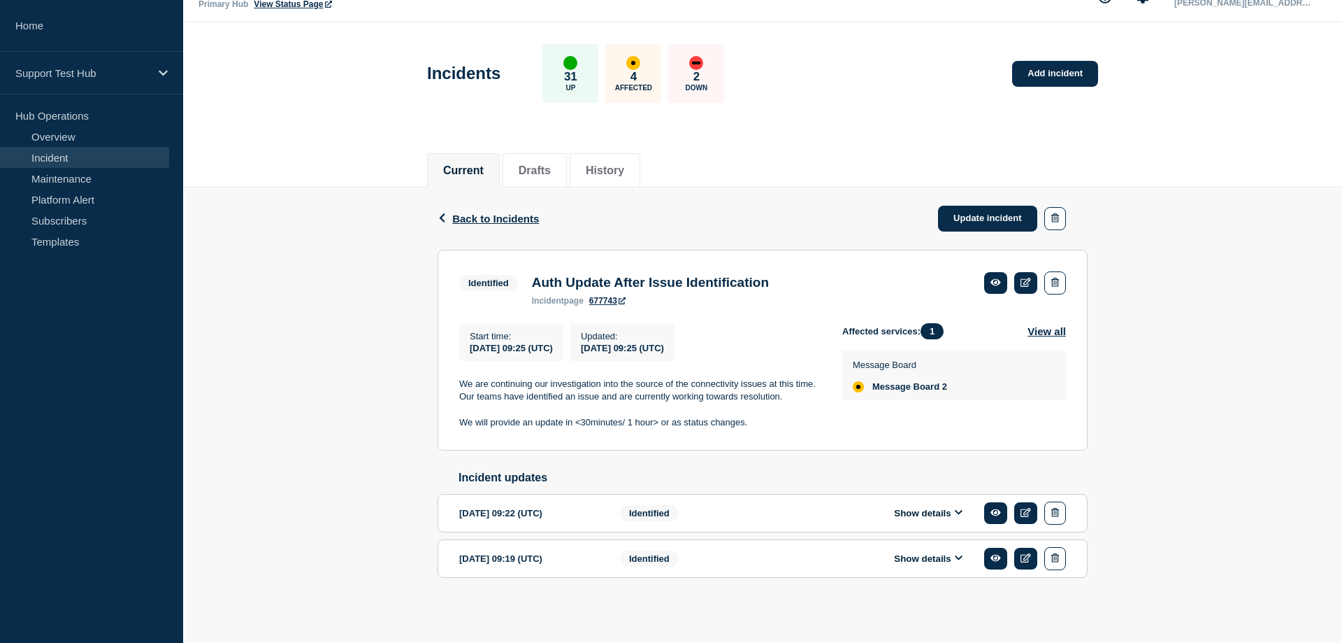
click at [739, 547] on div "Identified" at bounding box center [705, 558] width 170 height 23
click at [938, 561] on button "Show details" at bounding box center [928, 558] width 77 height 12
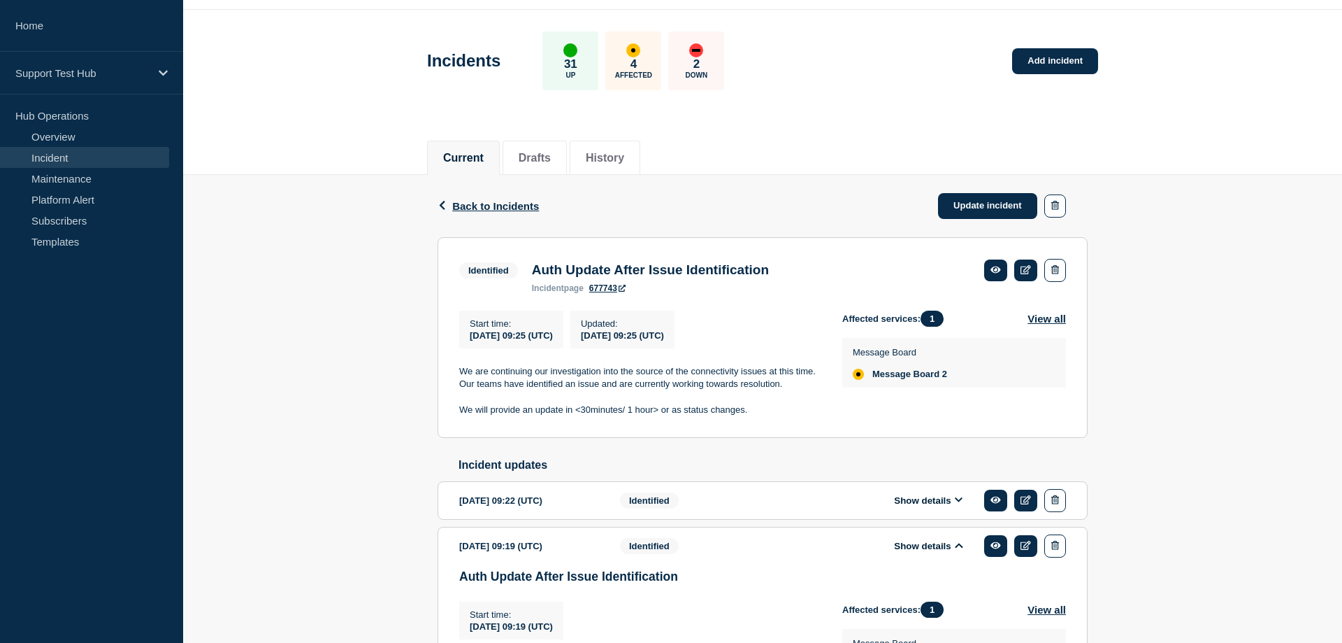
scroll to position [185, 0]
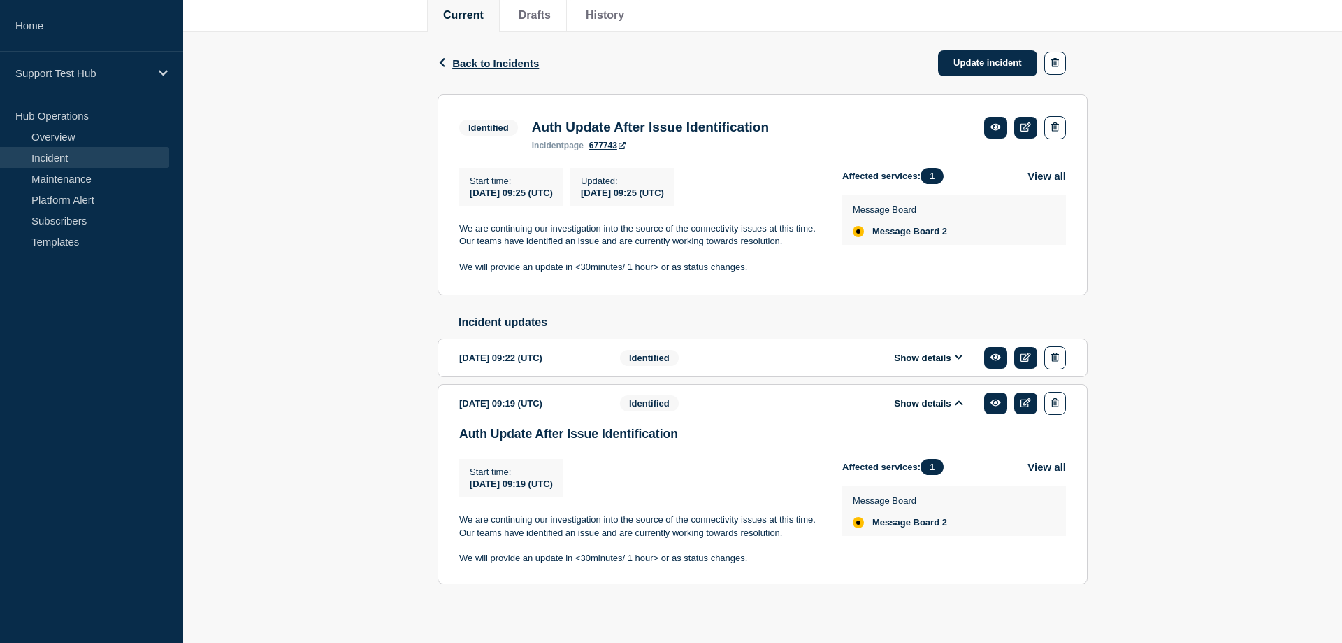
click at [937, 369] on div "Show details" at bounding box center [938, 357] width 255 height 23
click at [937, 364] on button "Show details" at bounding box center [928, 358] width 77 height 12
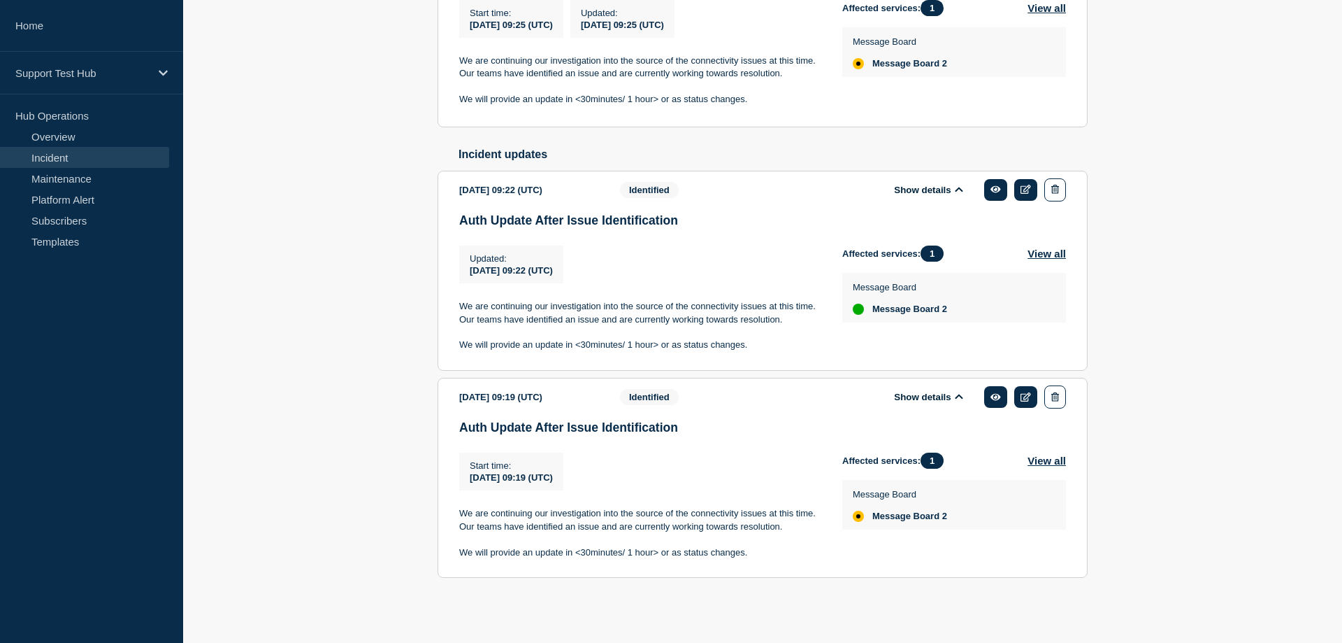
scroll to position [0, 0]
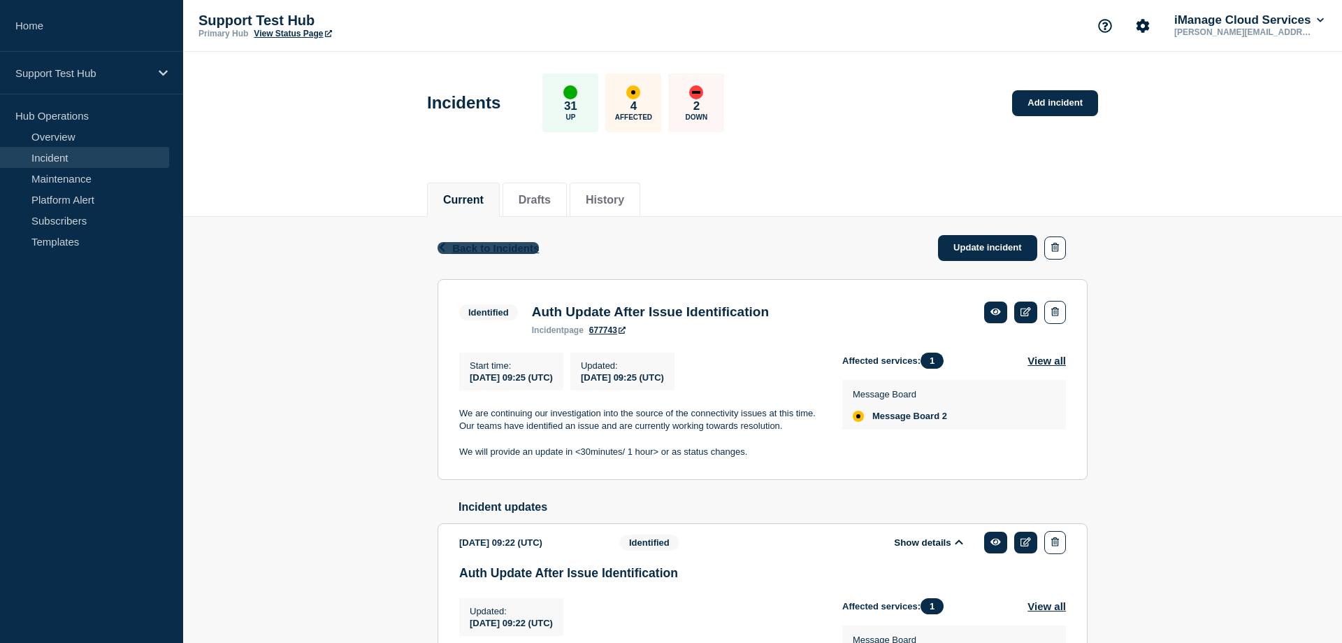
click at [471, 249] on span "Back to Incidents" at bounding box center [495, 248] width 87 height 12
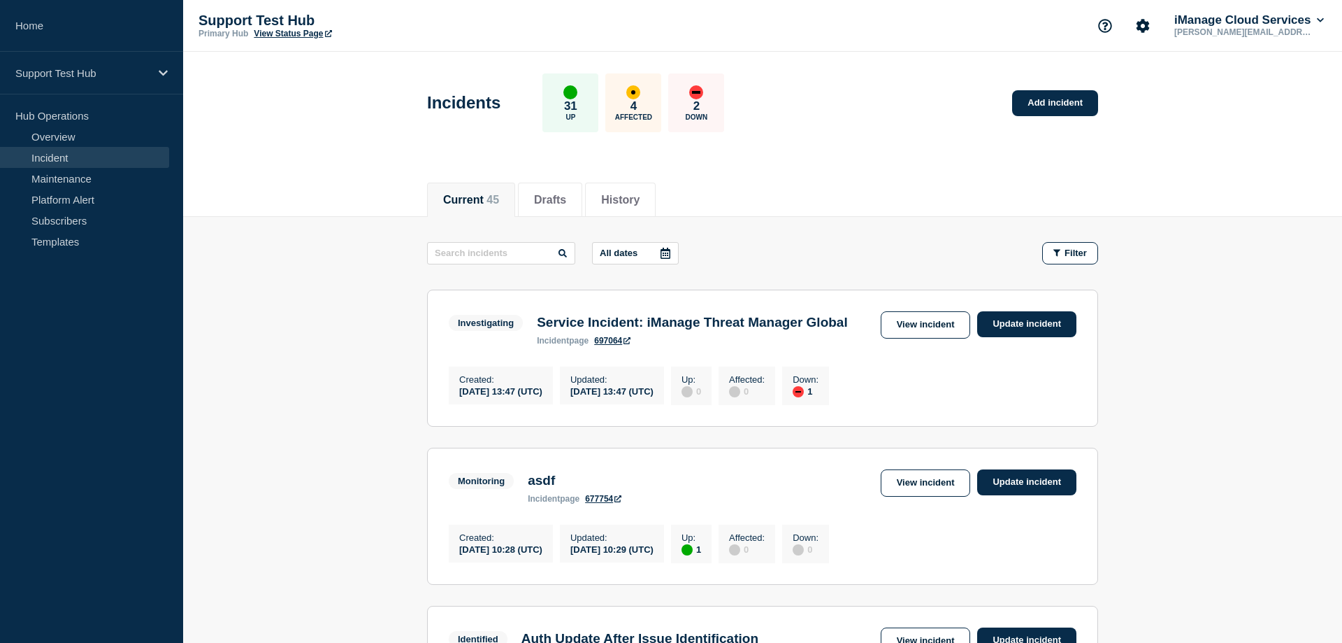
click at [796, 242] on div "All dates Filter" at bounding box center [762, 253] width 671 height 22
